Goal: Task Accomplishment & Management: Use online tool/utility

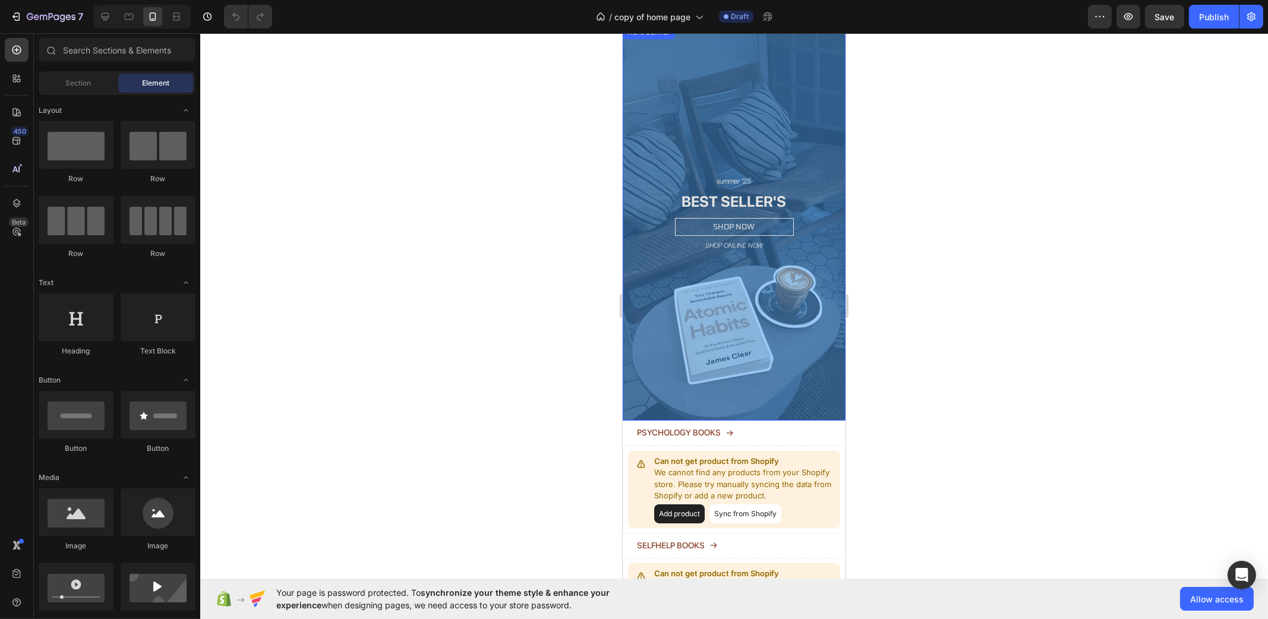
scroll to position [74, 0]
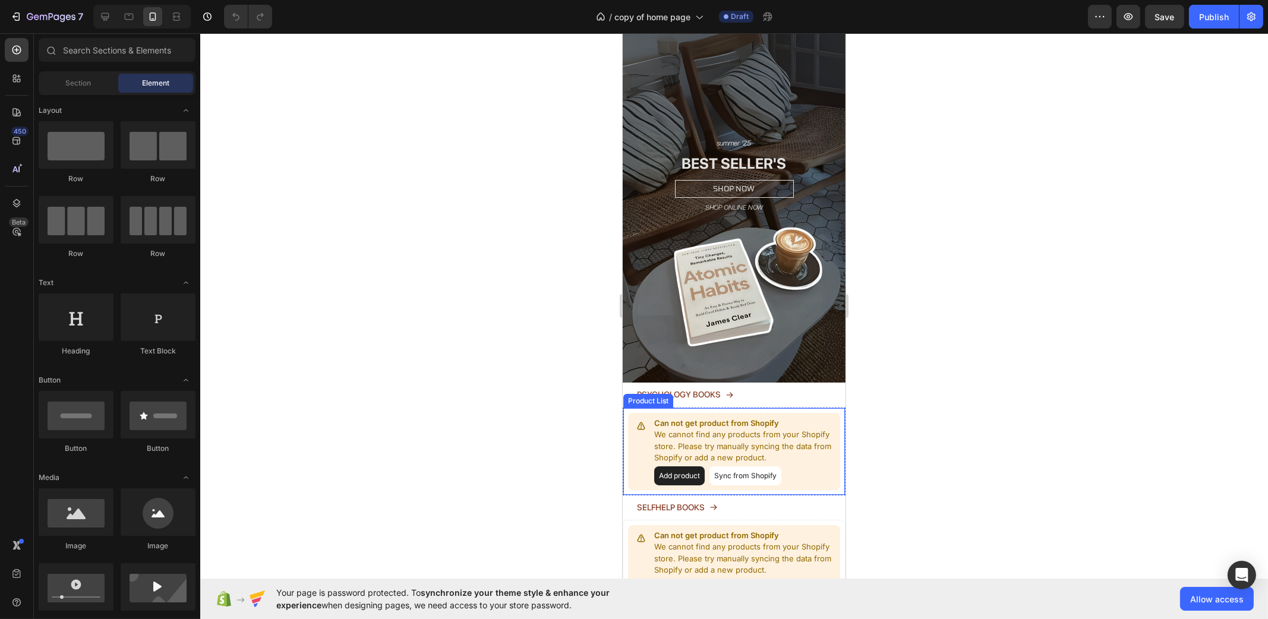
click at [766, 413] on div "Can not get product from Shopify We cannot find any products from your Shopify …" at bounding box center [733, 451] width 212 height 77
click at [730, 466] on button "Sync from Shopify" at bounding box center [745, 475] width 72 height 19
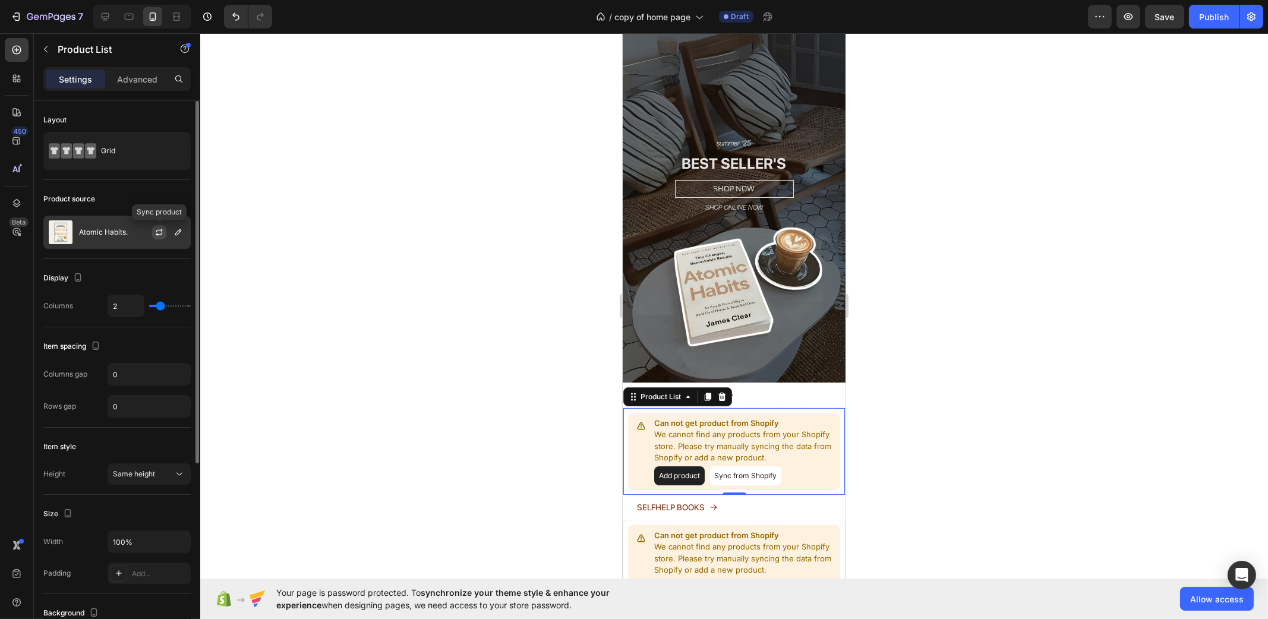
click at [163, 232] on icon "button" at bounding box center [159, 233] width 10 height 10
click at [118, 203] on div "Product source" at bounding box center [116, 199] width 147 height 19
click at [103, 216] on div "Atomic Habits." at bounding box center [116, 232] width 147 height 33
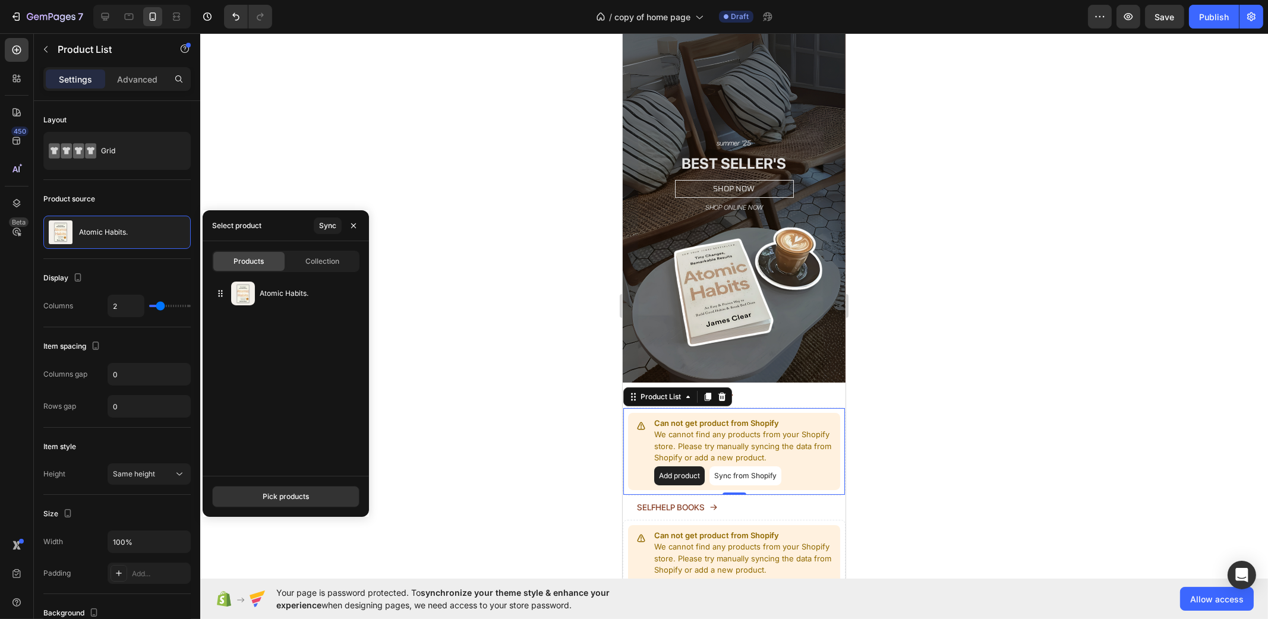
click at [187, 617] on div "Background" at bounding box center [116, 613] width 147 height 19
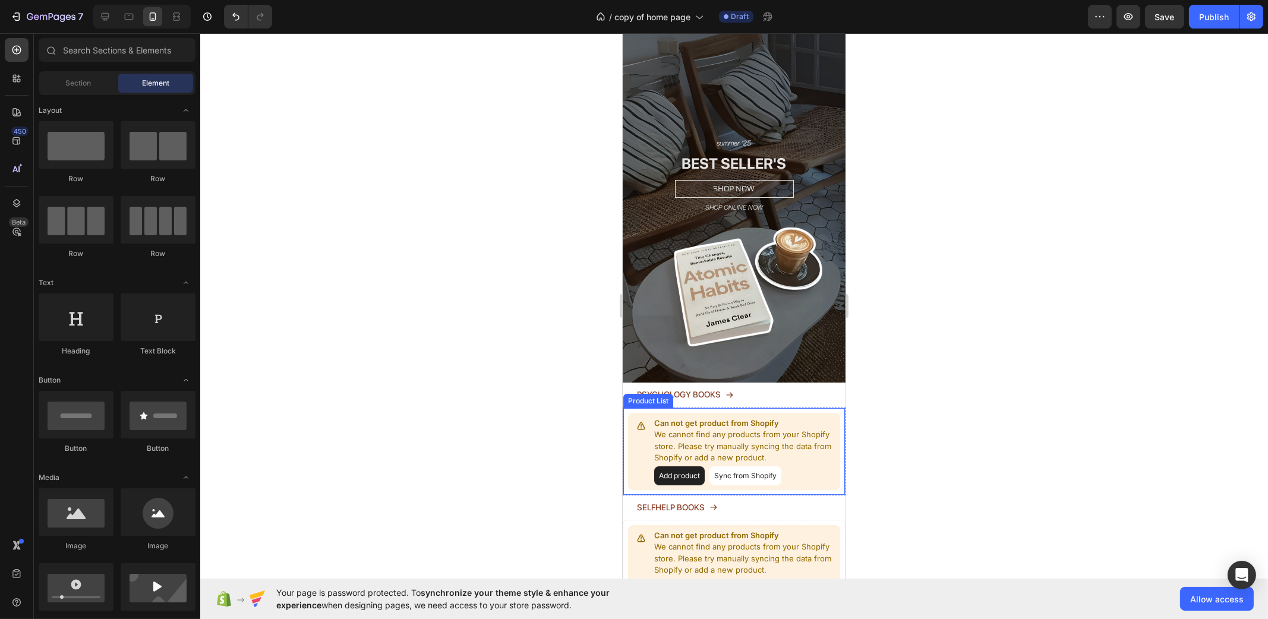
click at [764, 466] on button "Sync from Shopify" at bounding box center [745, 475] width 72 height 19
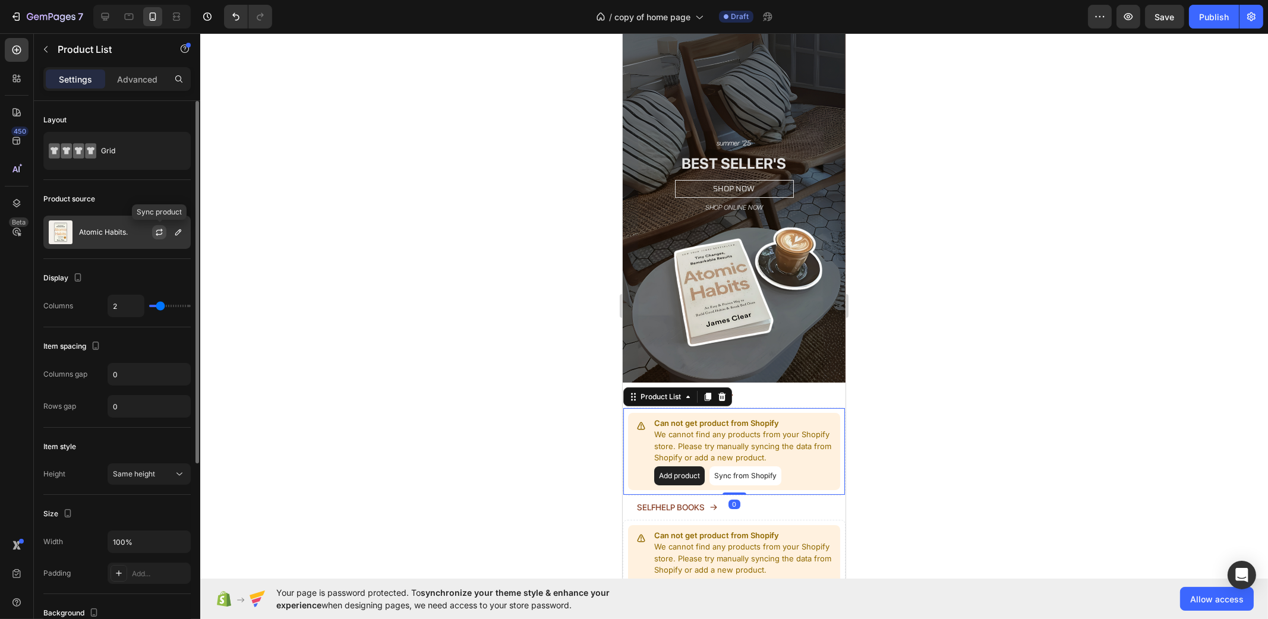
click at [161, 229] on icon "button" at bounding box center [159, 231] width 7 height 4
click at [160, 232] on icon "button" at bounding box center [159, 233] width 10 height 10
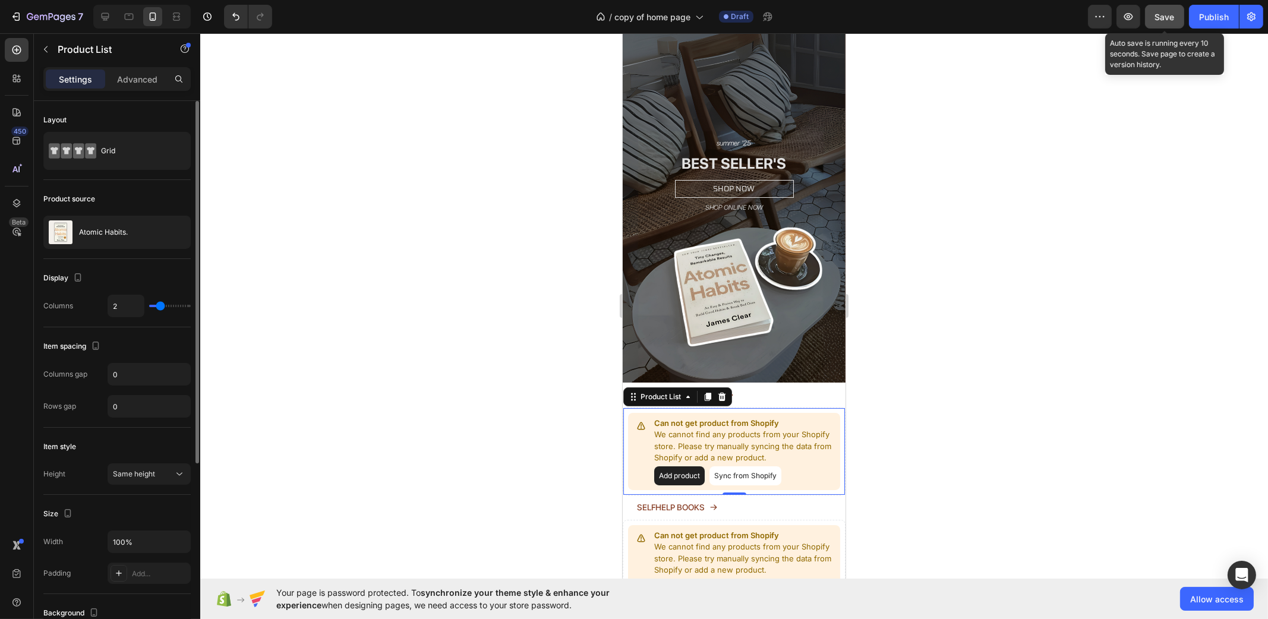
click at [1165, 12] on span "Save" at bounding box center [1165, 17] width 20 height 10
